Goal: Information Seeking & Learning: Learn about a topic

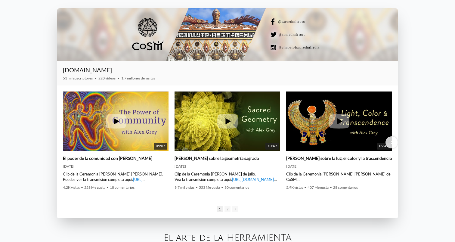
scroll to position [904, 0]
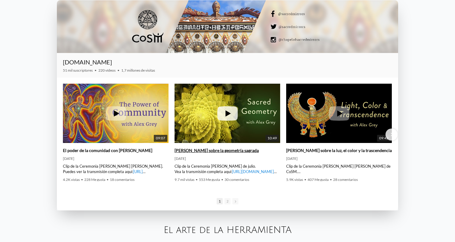
click at [232, 113] on icon at bounding box center [227, 113] width 20 height 14
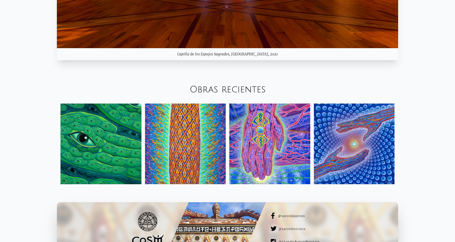
scroll to position [709, 0]
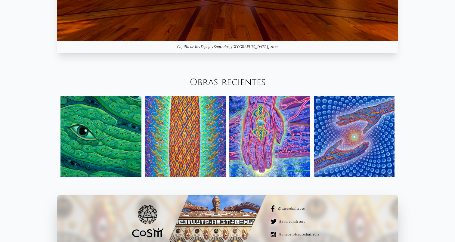
click at [85, 119] on img at bounding box center [101, 136] width 81 height 81
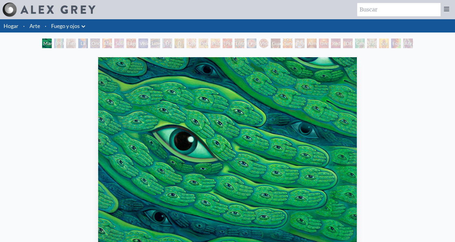
click at [92, 41] on font "Ondulación del ojo del arco iris" at bounding box center [104, 61] width 24 height 42
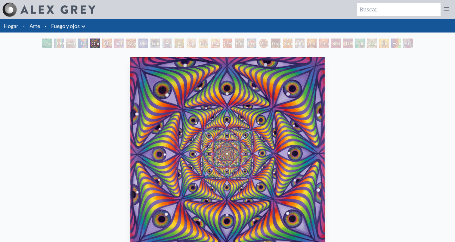
click at [99, 44] on font "Ondulación del ojo del arco iris" at bounding box center [104, 61] width 24 height 42
click at [135, 47] on div "Lágrimas de alegría del tercer ojo" at bounding box center [131, 44] width 10 height 10
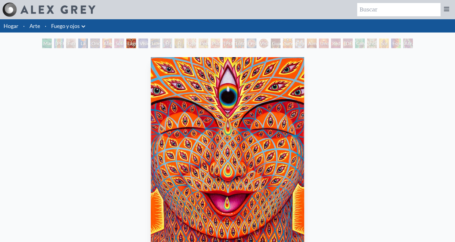
click at [178, 44] on font "El vidente" at bounding box center [172, 46] width 16 height 13
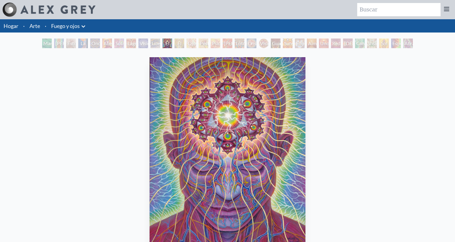
click at [187, 44] on font "El transporte seráfico se acopla al tercer ojo" at bounding box center [187, 68] width 22 height 56
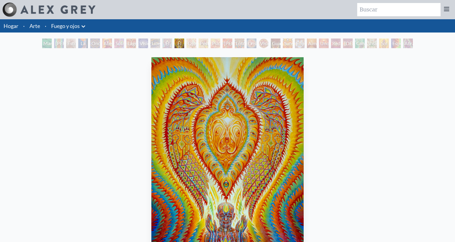
click at [239, 43] on font "Loto espectral" at bounding box center [245, 46] width 19 height 13
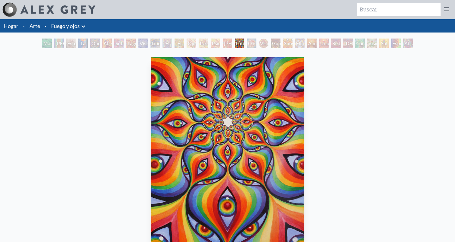
click at [262, 44] on font "Visión Cristal Tondo" at bounding box center [279, 46] width 38 height 13
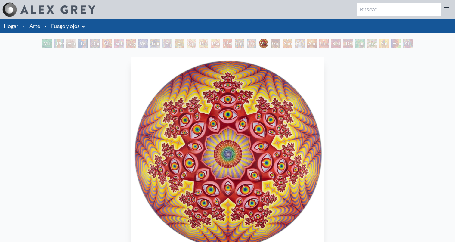
click at [287, 45] on font "Sunyata" at bounding box center [292, 43] width 17 height 6
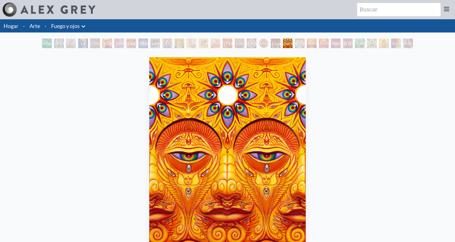
click at [306, 45] on font "Elfo cósmico" at bounding box center [304, 46] width 17 height 13
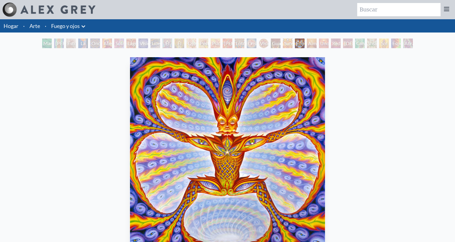
click at [321, 45] on font "Uno" at bounding box center [324, 43] width 9 height 6
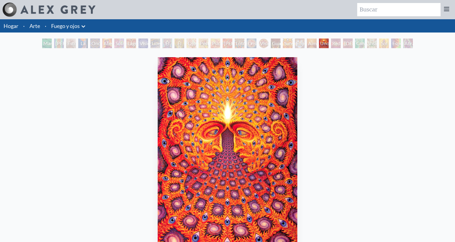
click at [336, 45] on font "Red del Ser" at bounding box center [336, 50] width 8 height 20
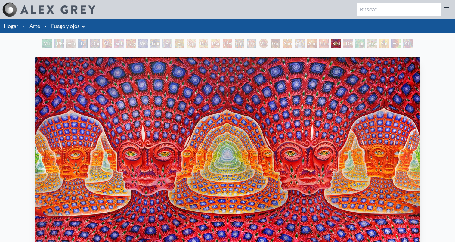
click at [353, 45] on font "Dios mismo" at bounding box center [370, 46] width 53 height 13
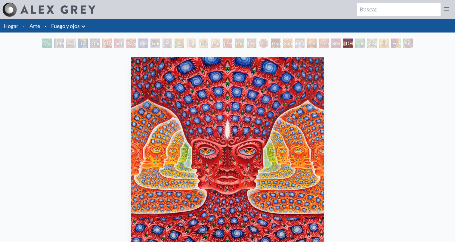
click at [369, 45] on font "Visión superior" at bounding box center [377, 46] width 17 height 13
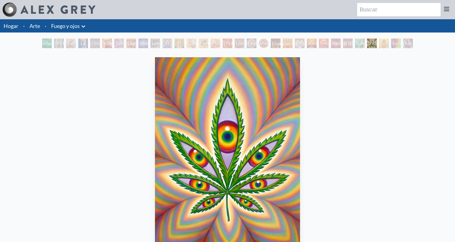
click at [394, 45] on font "Esponjado" at bounding box center [404, 43] width 22 height 6
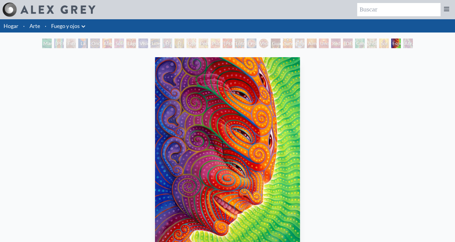
click at [412, 45] on font "Abrazo" at bounding box center [412, 43] width 15 height 6
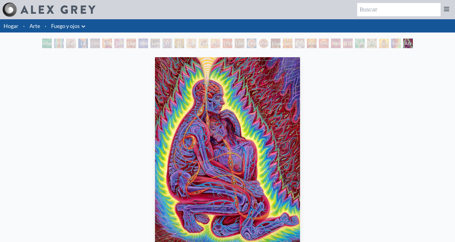
click at [391, 39] on div "Esponjado" at bounding box center [396, 44] width 10 height 10
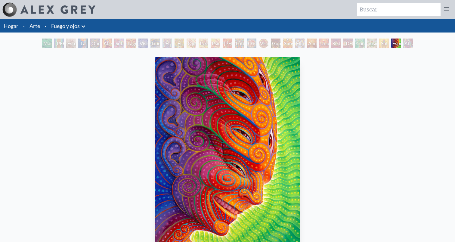
click at [381, 42] on font "Sol Invictus" at bounding box center [389, 46] width 17 height 13
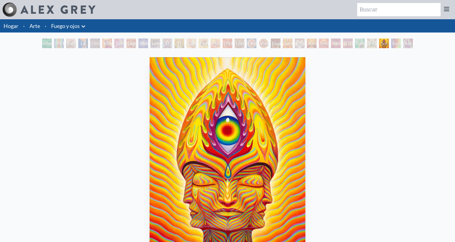
click at [369, 45] on font "Visión superior" at bounding box center [377, 46] width 17 height 13
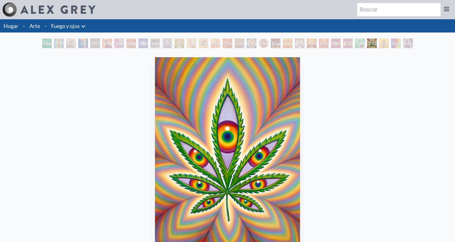
click at [344, 46] on font "Dios mismo" at bounding box center [370, 46] width 53 height 13
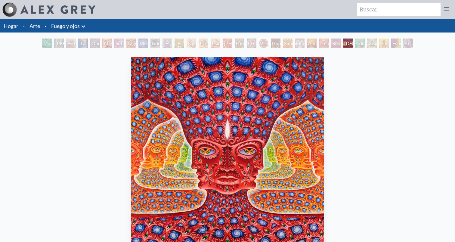
click at [324, 48] on div "Uno" at bounding box center [324, 44] width 10 height 10
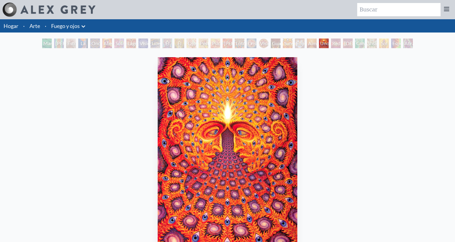
click at [309, 47] on div "Alma suprema" at bounding box center [312, 44] width 10 height 10
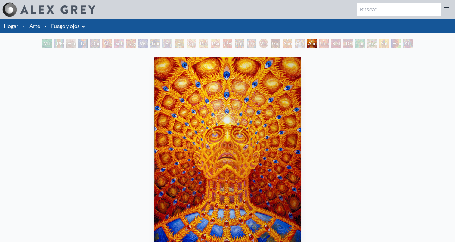
click at [289, 47] on div "Sunyata" at bounding box center [288, 44] width 10 height 10
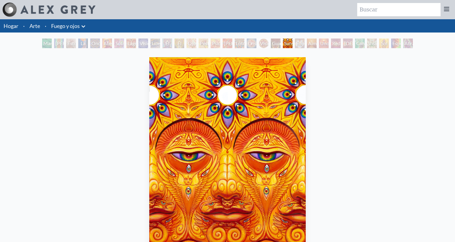
click at [272, 45] on font "Guardián de la Visión Infinita" at bounding box center [282, 57] width 20 height 35
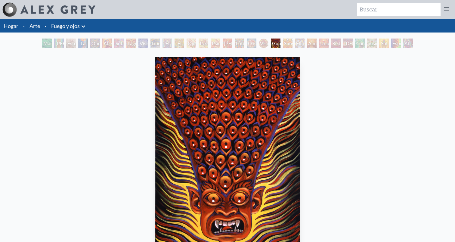
click at [238, 44] on font "Loto espectral" at bounding box center [245, 46] width 19 height 13
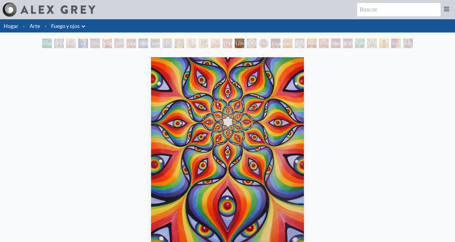
click at [213, 46] on font "Psicomicrografía de la punta de una pluma de querubín fractal de cachemira" at bounding box center [231, 75] width 38 height 71
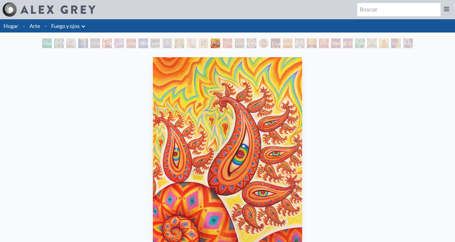
click at [176, 43] on font "El transporte seráfico se acopla al tercer ojo" at bounding box center [187, 68] width 22 height 56
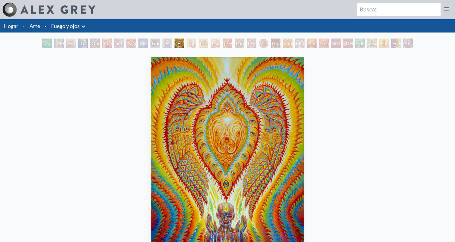
click at [142, 44] on font "Lágrimas de alegría del tercer ojo" at bounding box center [137, 61] width 19 height 42
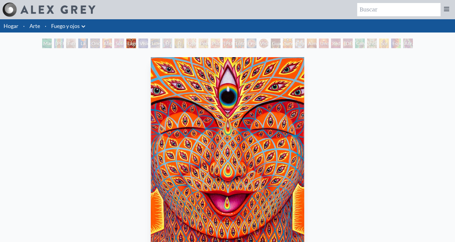
click at [92, 43] on font "Ondulación del ojo del arco iris" at bounding box center [104, 61] width 24 height 42
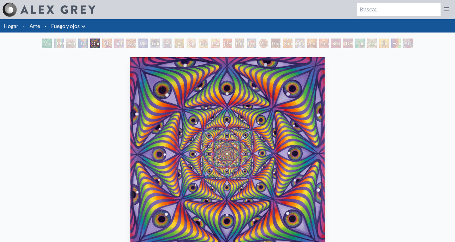
click at [55, 44] on font "Pilar de la Conciencia" at bounding box center [74, 53] width 38 height 27
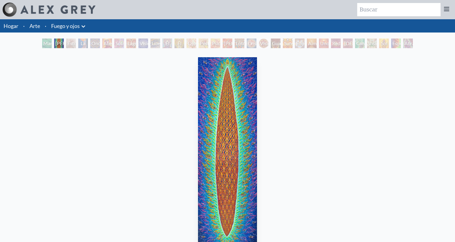
click at [51, 46] on font "Mano Verde" at bounding box center [49, 46] width 12 height 13
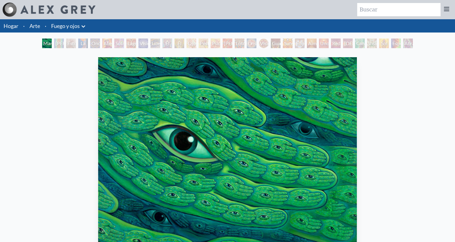
click at [61, 28] on font "Fuego y ojos" at bounding box center [65, 26] width 29 height 7
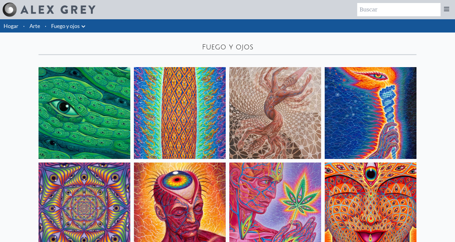
click at [33, 29] on font "Arte" at bounding box center [35, 26] width 11 height 7
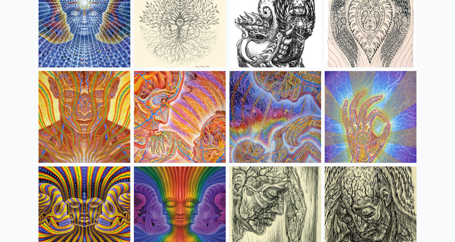
scroll to position [3436, 0]
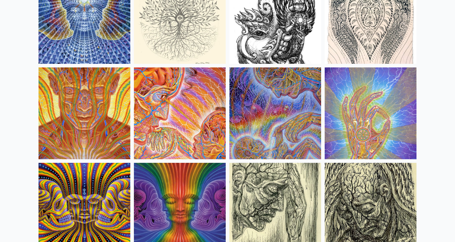
click at [182, 119] on img at bounding box center [180, 113] width 92 height 92
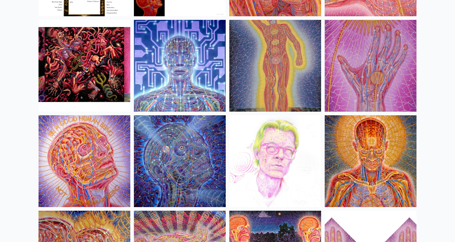
scroll to position [6537, 0]
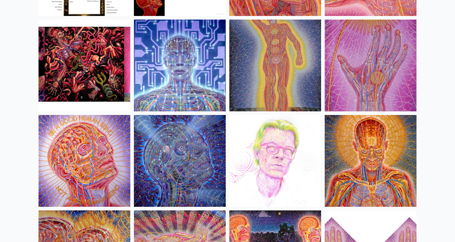
click at [363, 158] on img at bounding box center [371, 161] width 92 height 92
